Goal: Task Accomplishment & Management: Use online tool/utility

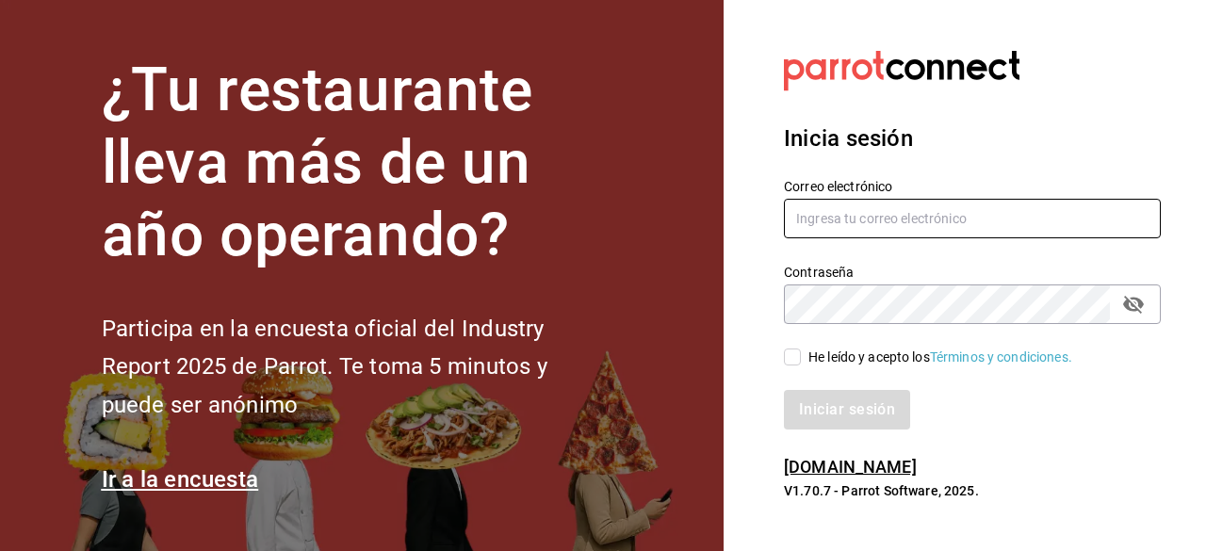
click at [834, 227] on input "text" at bounding box center [972, 219] width 377 height 40
click at [953, 218] on input "[EMAIL_ADDRESS][DOMAIN_NAME]" at bounding box center [972, 219] width 377 height 40
type input "[EMAIL_ADDRESS][DOMAIN_NAME]"
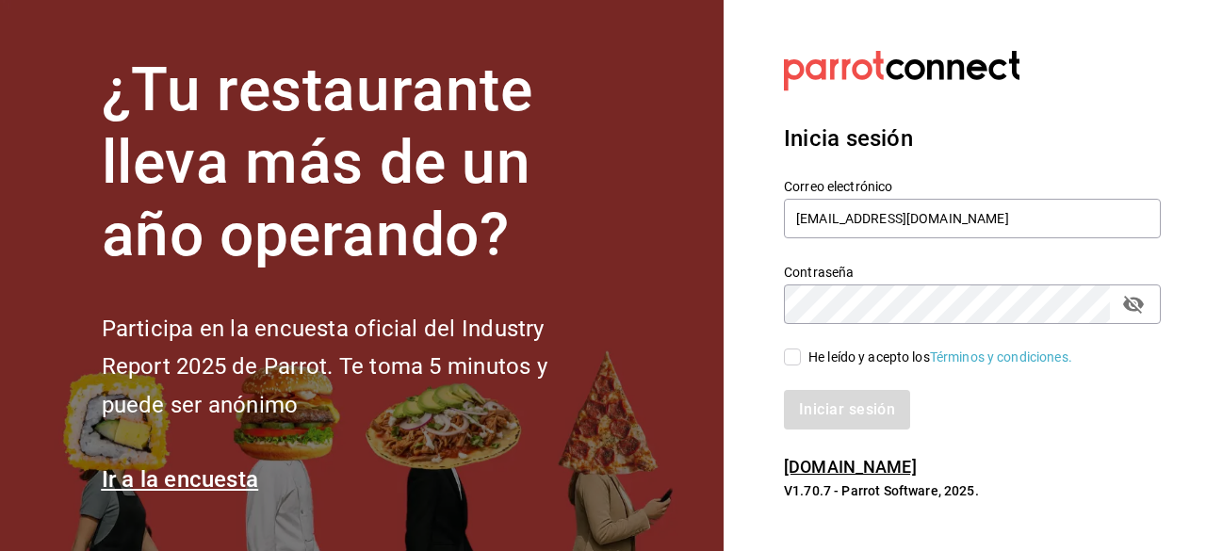
click at [1140, 308] on icon "passwordField" at bounding box center [1133, 305] width 21 height 18
click at [788, 363] on input "He leído y acepto los Términos y condiciones." at bounding box center [792, 356] width 17 height 17
checkbox input "true"
click at [830, 415] on button "Iniciar sesión" at bounding box center [848, 410] width 128 height 40
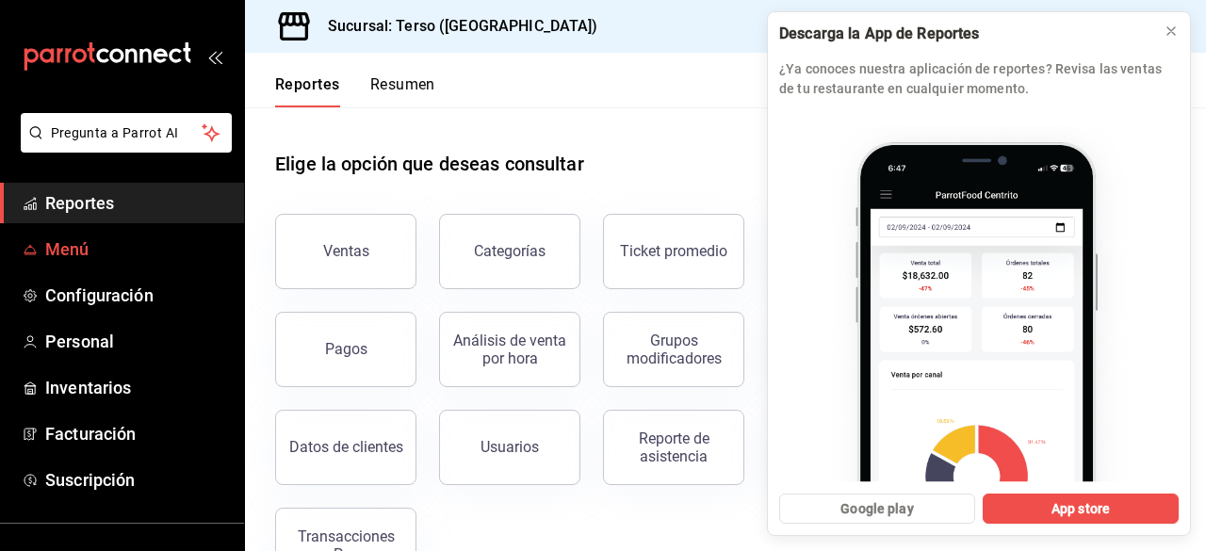
click at [77, 267] on link "Menú" at bounding box center [122, 249] width 244 height 40
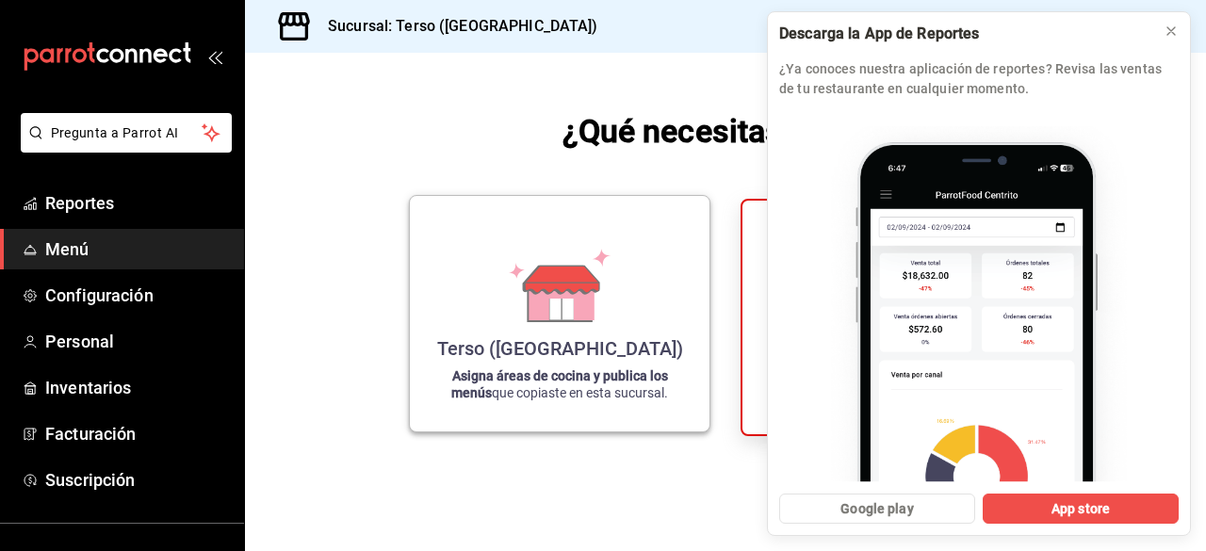
click at [623, 386] on p "Asigna áreas de cocina y publica los menús que copiaste en esta sucursal." at bounding box center [559, 384] width 254 height 34
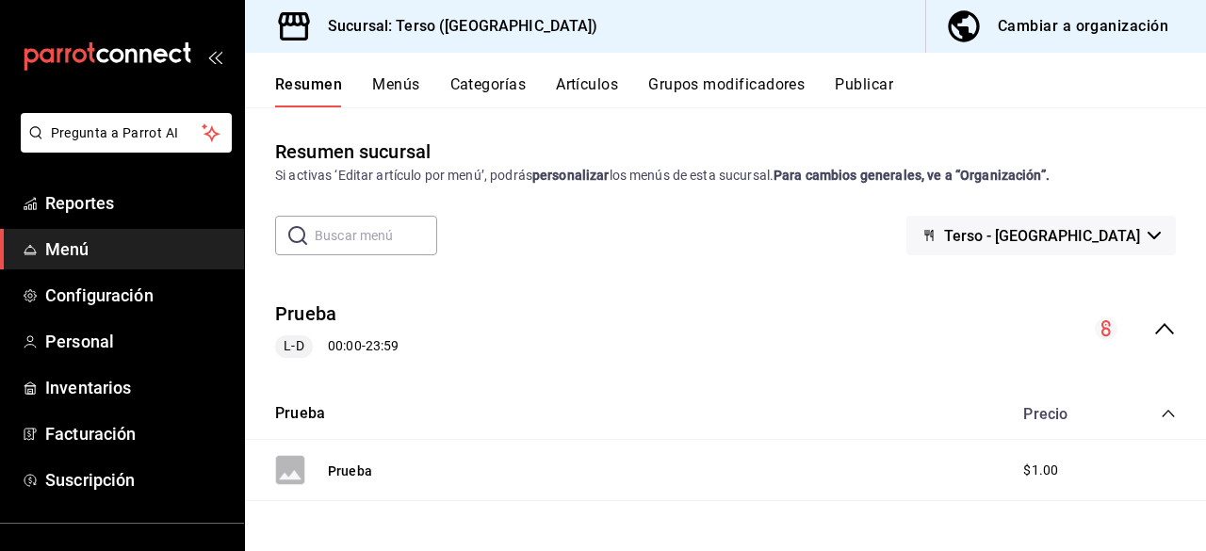
click at [132, 248] on span "Menú" at bounding box center [137, 248] width 184 height 25
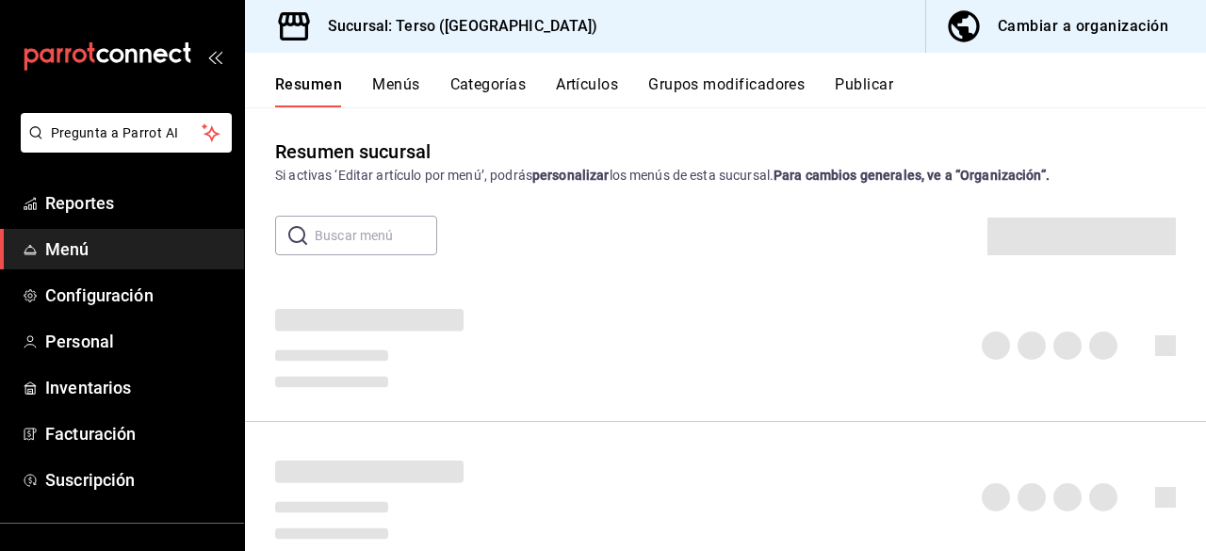
click at [397, 86] on button "Menús" at bounding box center [395, 91] width 47 height 32
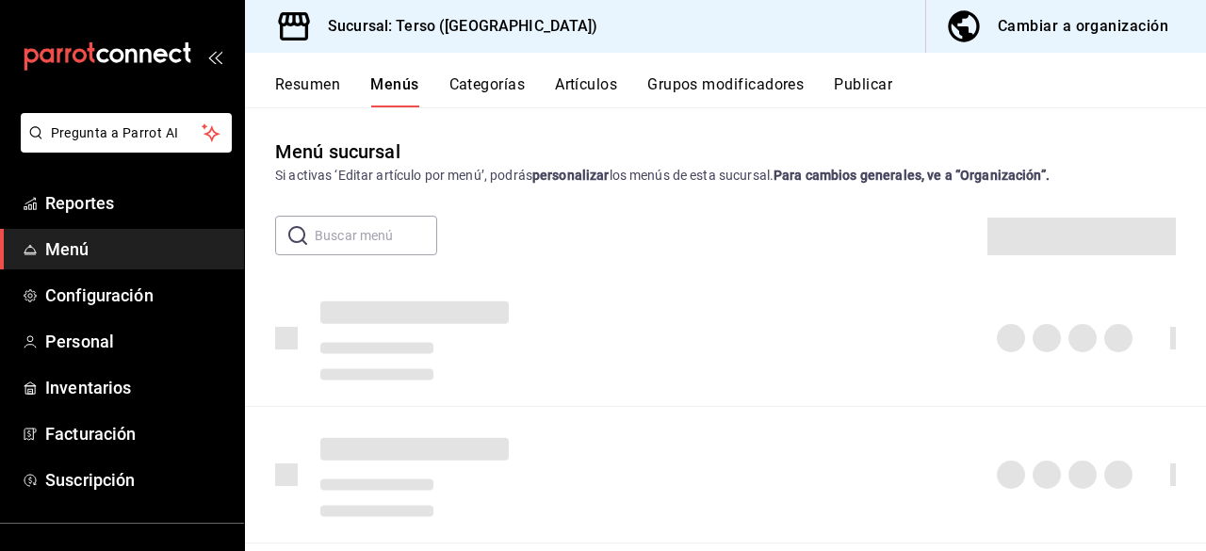
click at [283, 8] on icon at bounding box center [294, 27] width 38 height 38
click at [156, 57] on icon "mailbox folders" at bounding box center [108, 56] width 170 height 28
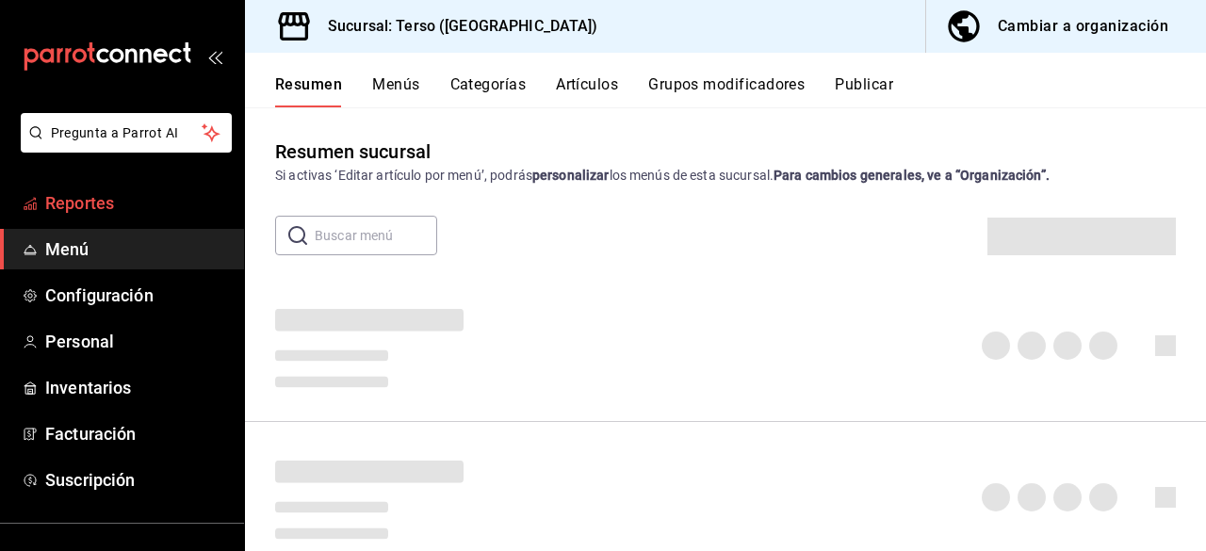
click at [92, 199] on span "Reportes" at bounding box center [137, 202] width 184 height 25
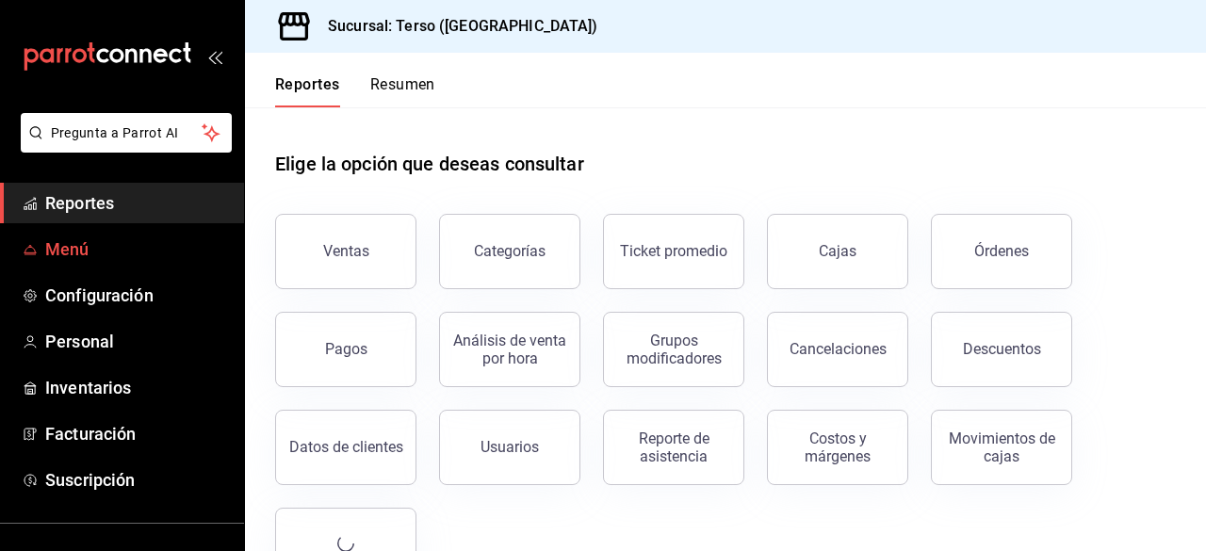
click at [89, 246] on span "Menú" at bounding box center [137, 248] width 184 height 25
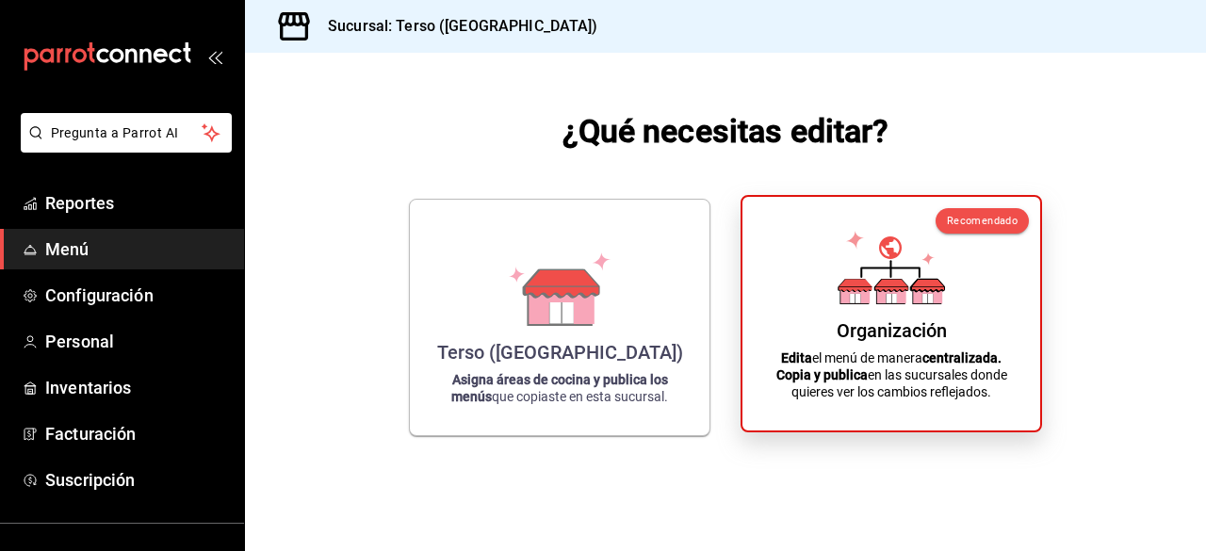
click at [847, 349] on p "Edita el menú de manera centralizada. Copia y publica en las sucursales donde q…" at bounding box center [891, 374] width 252 height 51
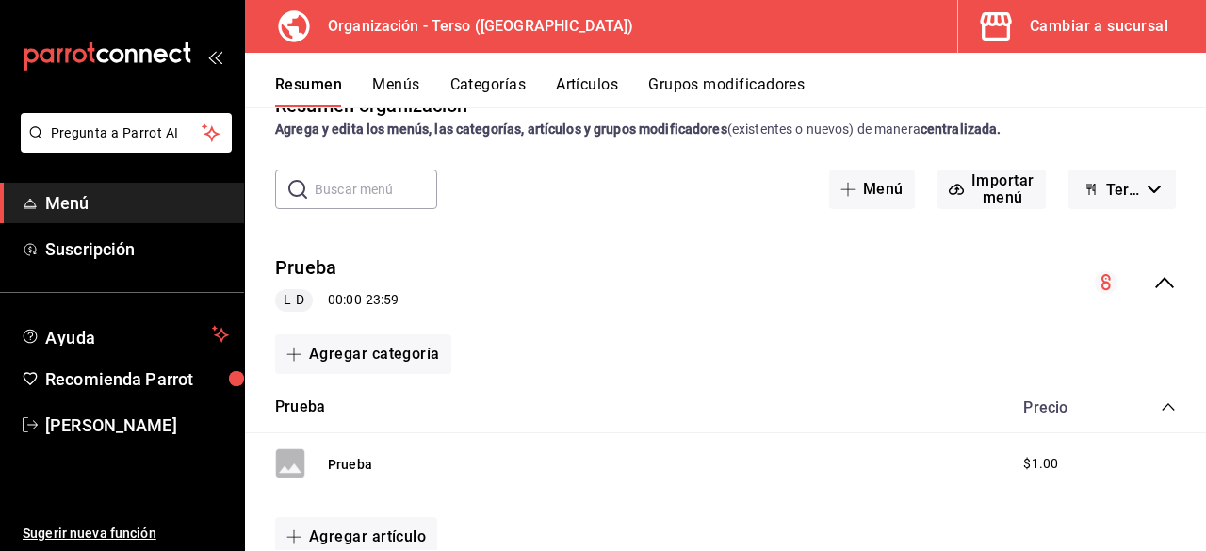
scroll to position [45, 0]
click at [959, 186] on span "button" at bounding box center [959, 190] width 23 height 15
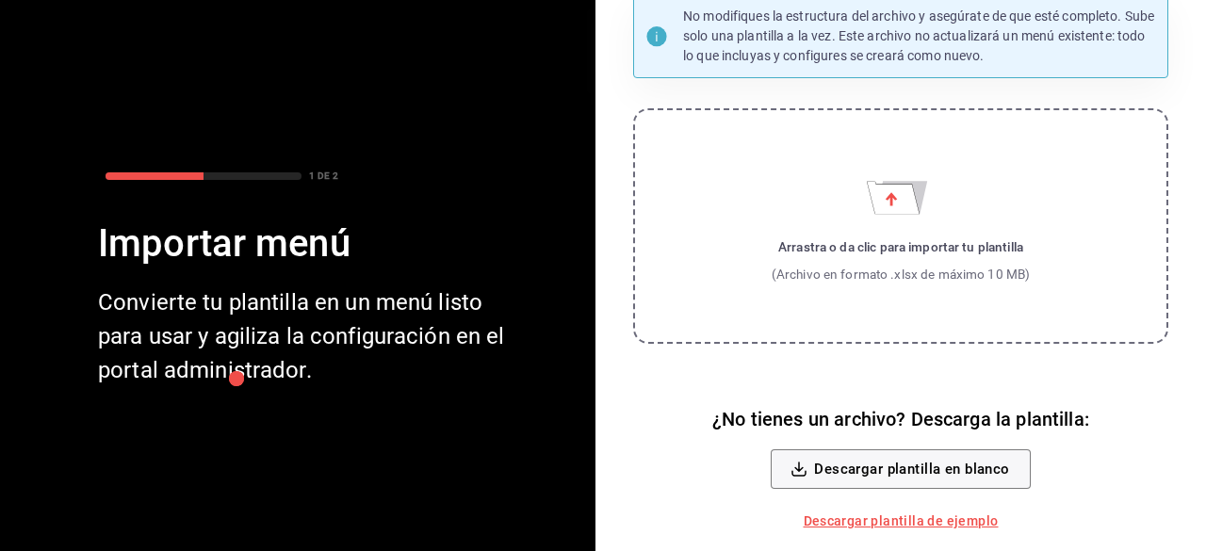
scroll to position [154, 0]
click at [820, 520] on link "Descargar plantilla de ejemplo" at bounding box center [901, 521] width 210 height 35
